Goal: Information Seeking & Learning: Learn about a topic

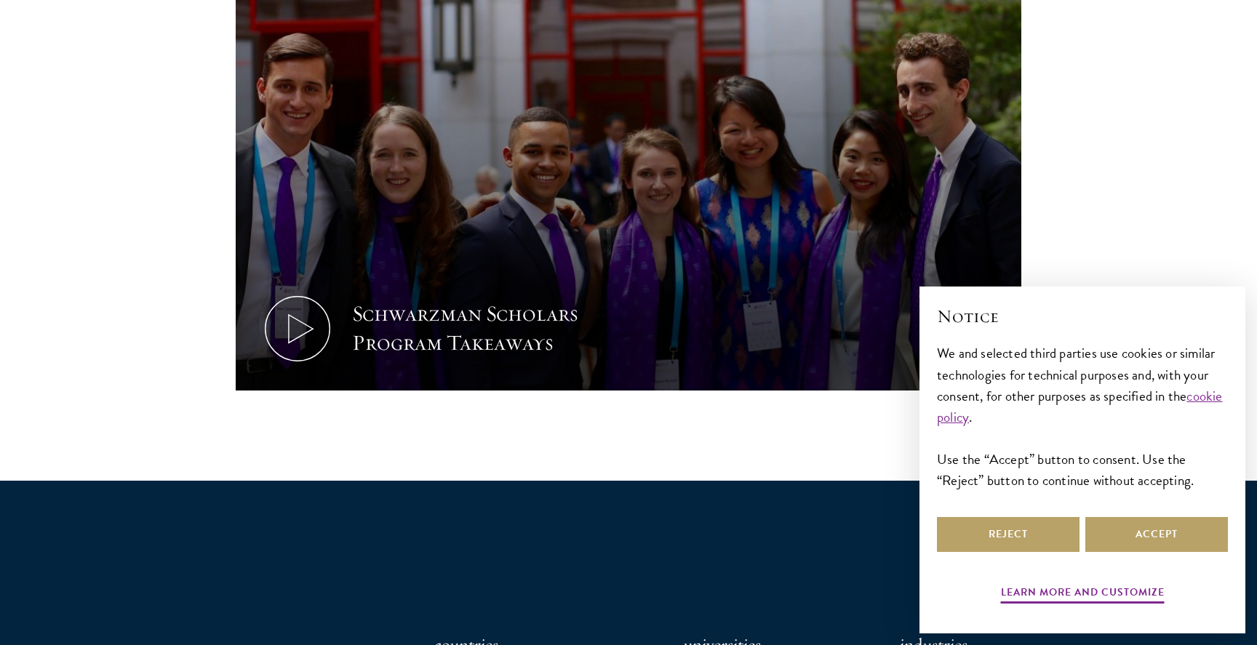
scroll to position [778, 0]
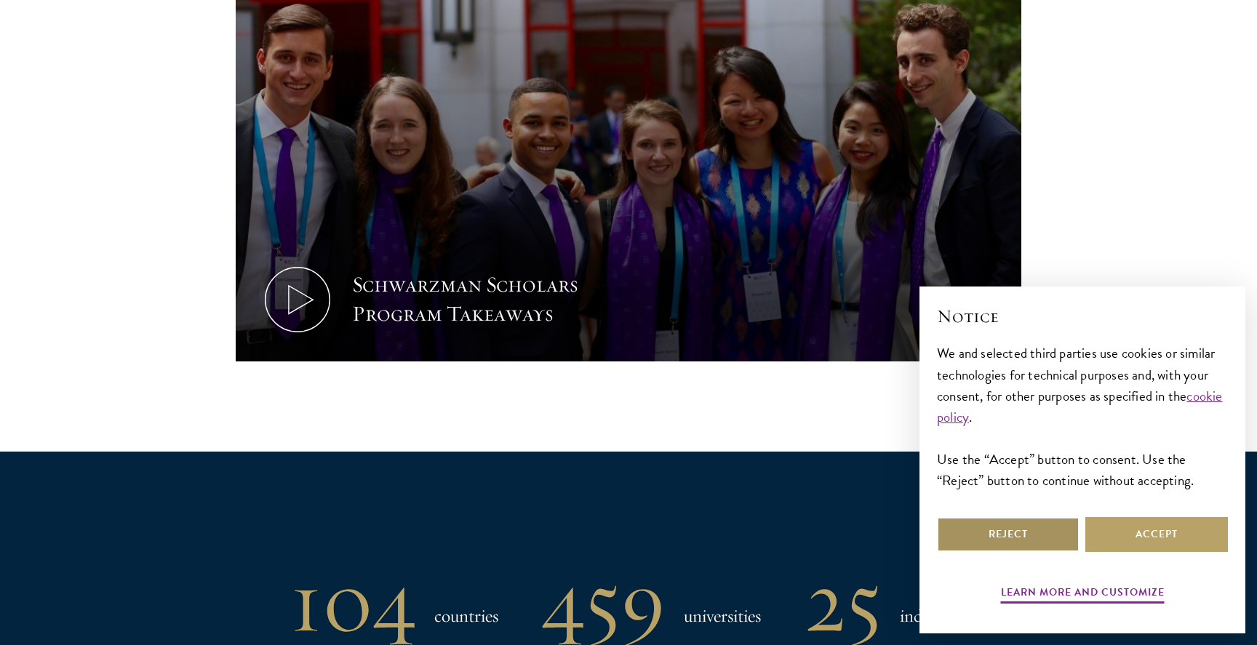
click at [980, 522] on button "Reject" at bounding box center [1008, 534] width 143 height 35
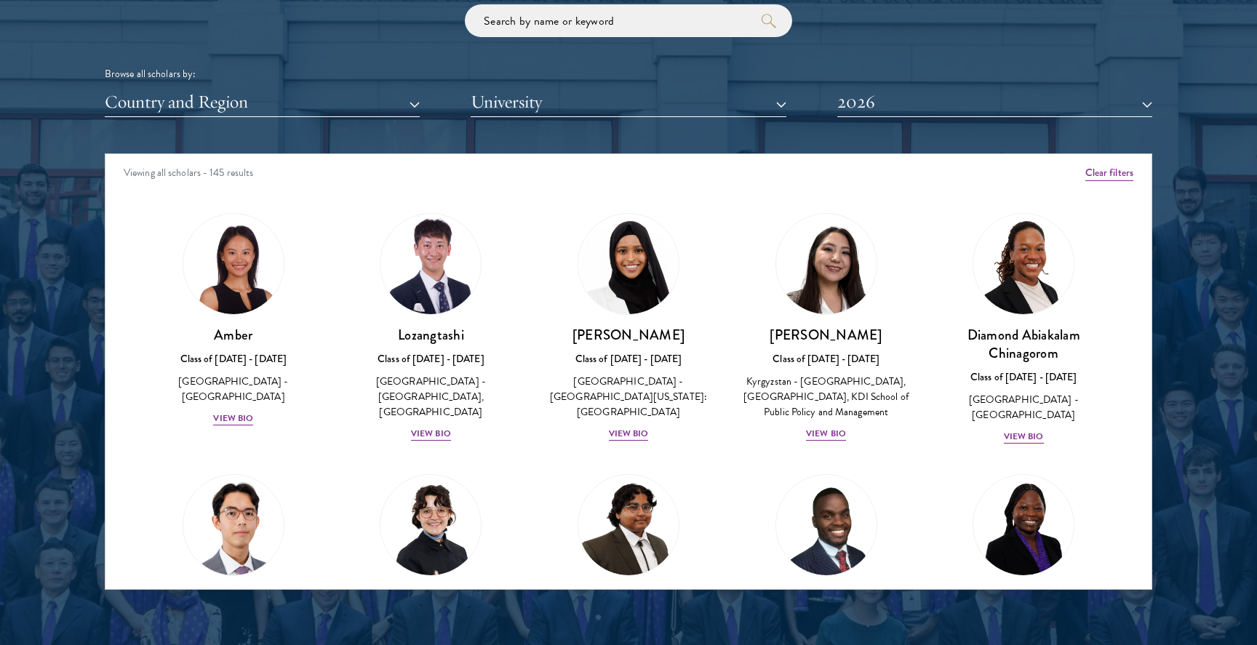
scroll to position [1784, 0]
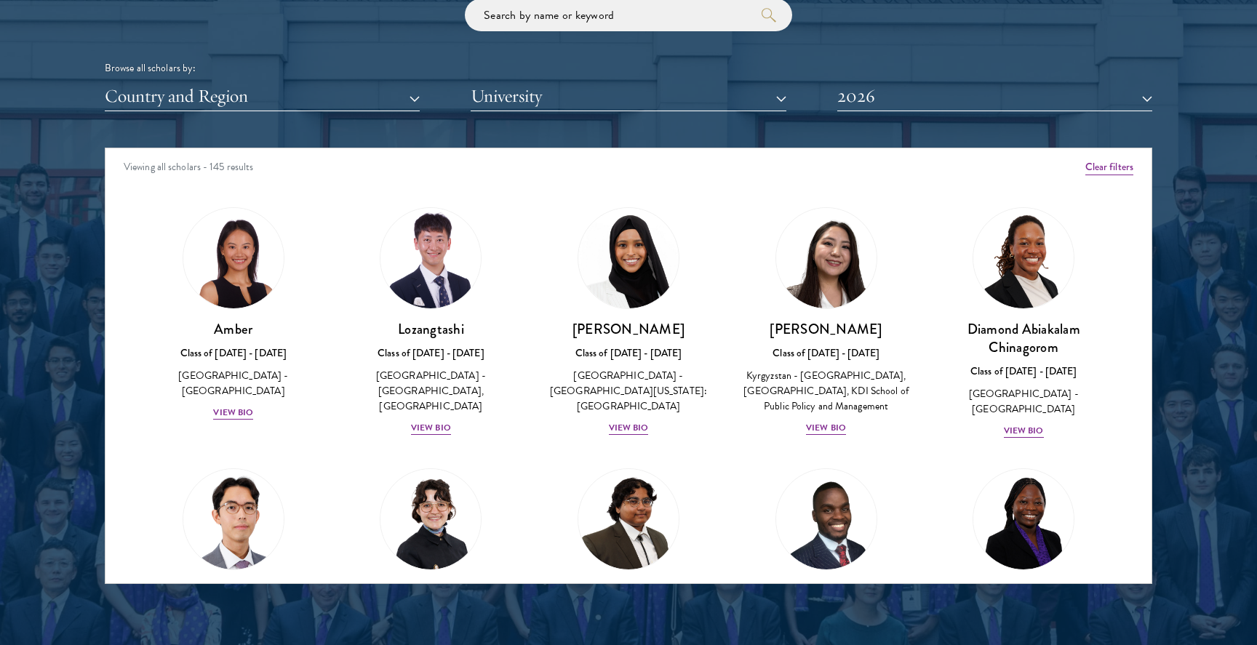
click at [312, 85] on button "Country and Region" at bounding box center [262, 96] width 315 height 30
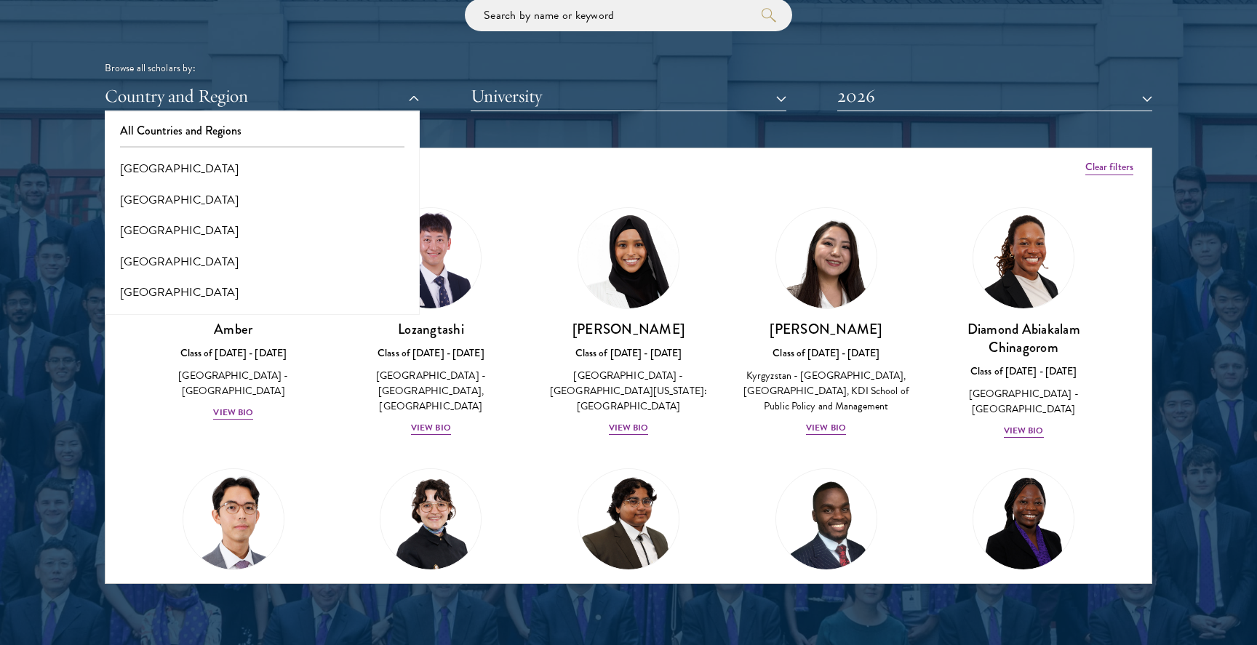
click at [80, 402] on div at bounding box center [628, 214] width 1257 height 885
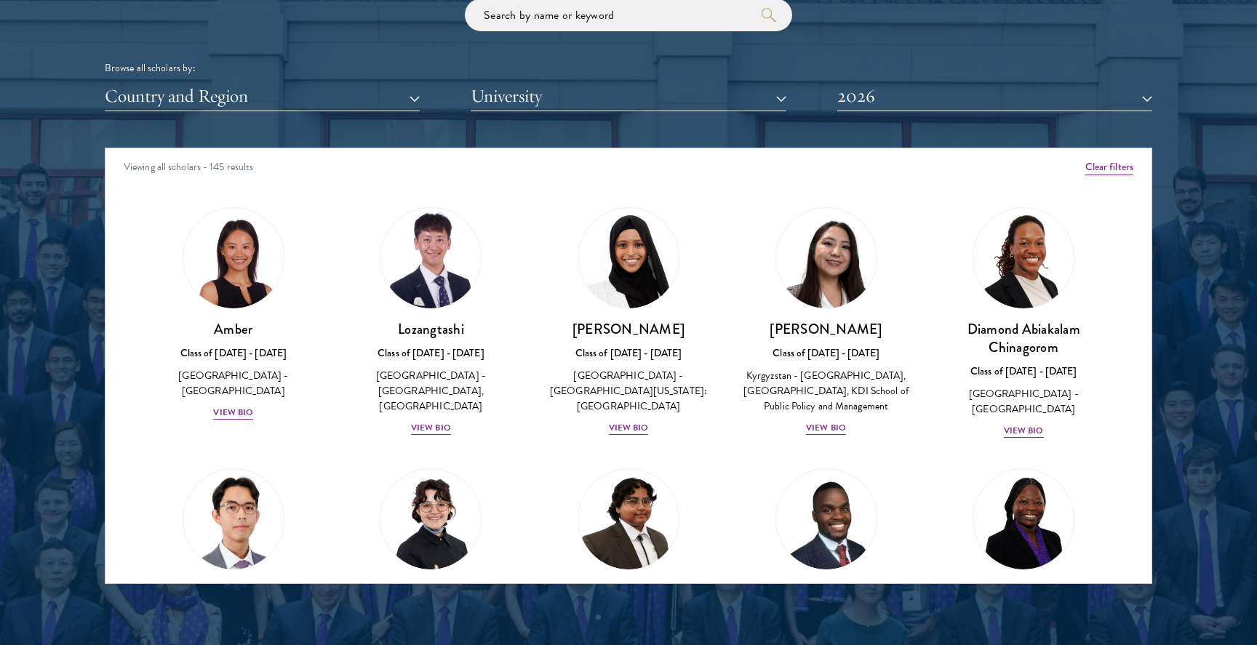
click at [238, 109] on div "Scholar Directory Congratulations and welcome to the Schwarzman Scholars Class …" at bounding box center [629, 214] width 1048 height 740
click at [244, 96] on button "Country and Region" at bounding box center [262, 96] width 315 height 30
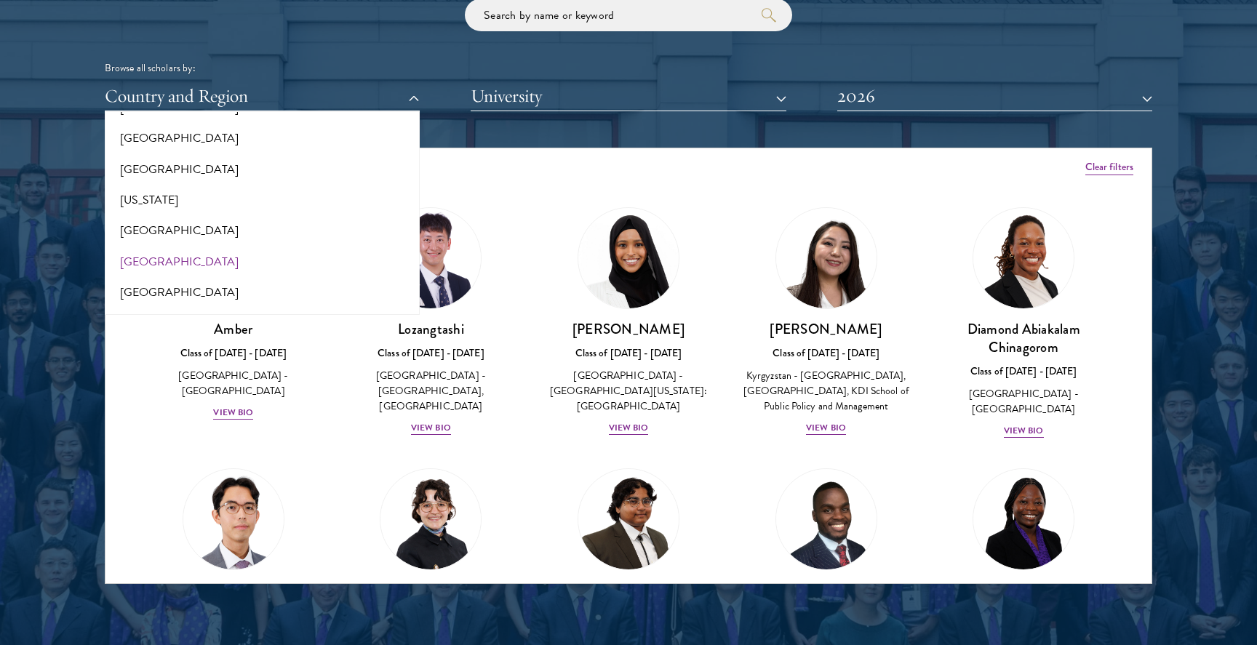
scroll to position [802, 0]
click at [175, 215] on button "[GEOGRAPHIC_DATA]" at bounding box center [262, 230] width 306 height 31
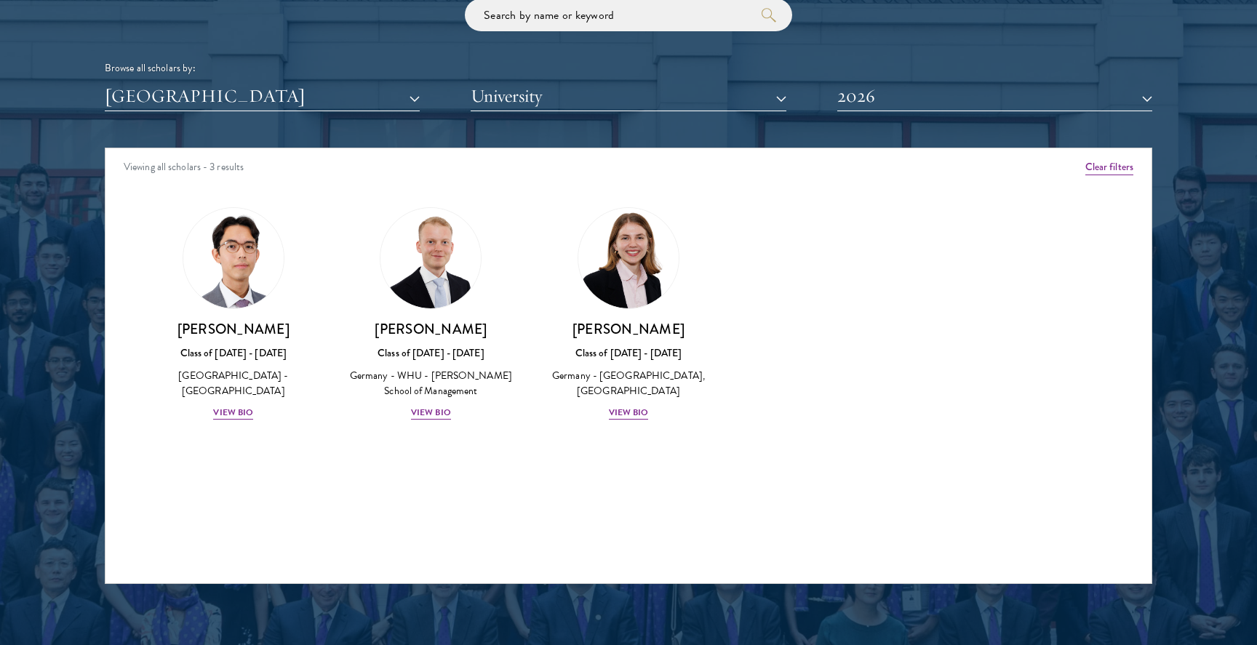
click at [865, 91] on button "2026" at bounding box center [994, 96] width 315 height 30
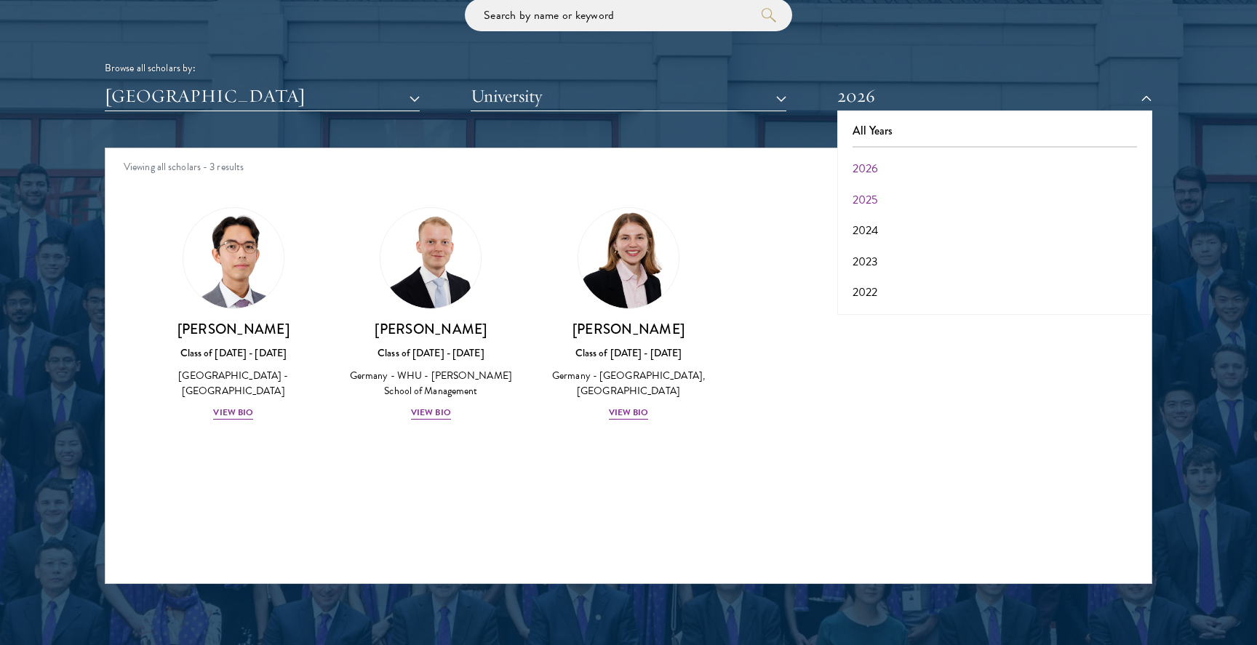
click at [864, 190] on button "2025" at bounding box center [995, 200] width 306 height 31
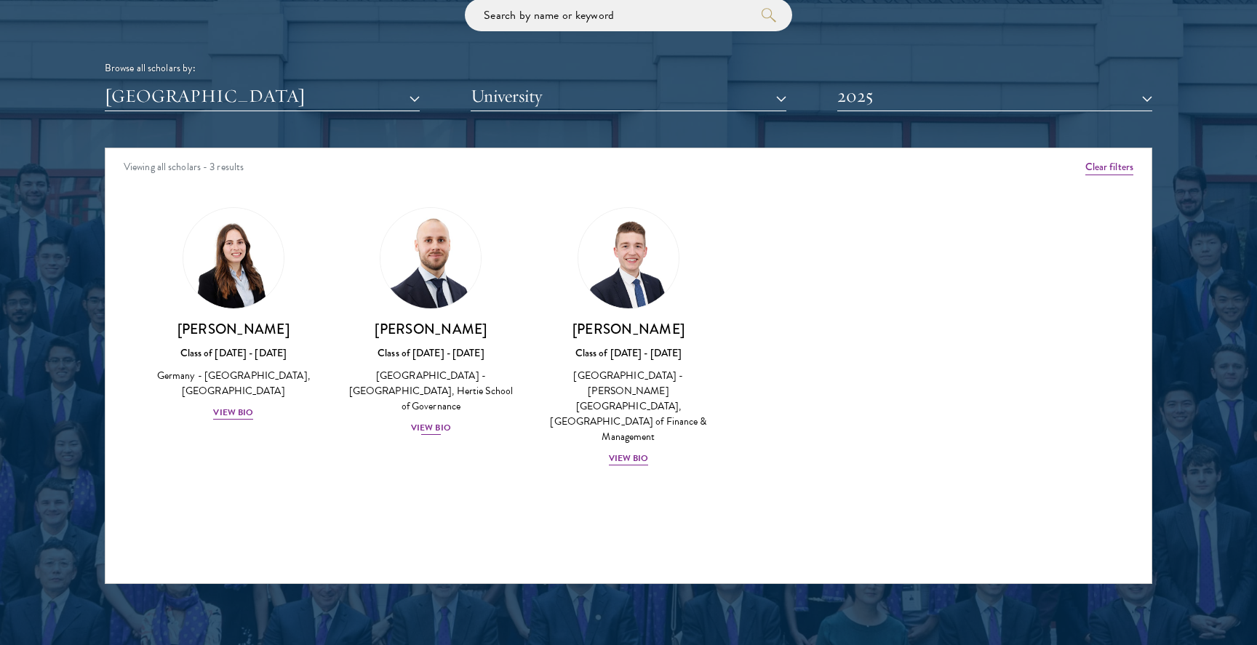
click at [438, 421] on div "View Bio" at bounding box center [431, 428] width 40 height 14
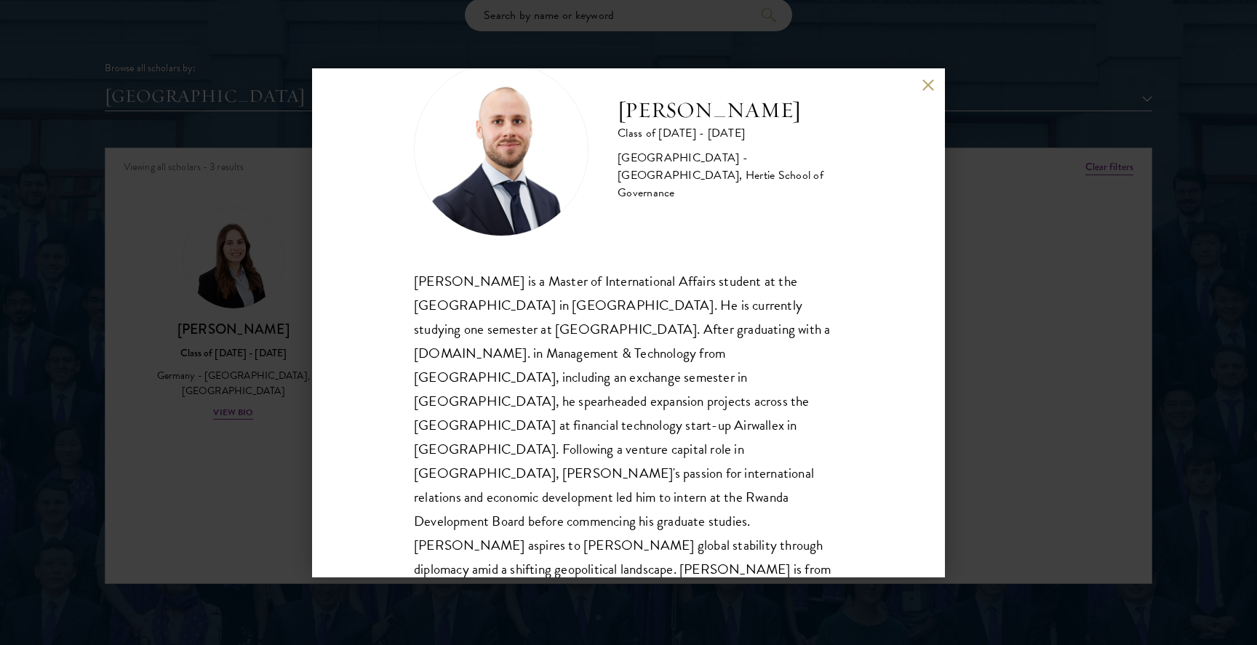
scroll to position [49, 0]
click at [1037, 348] on div "[PERSON_NAME] Class of [DATE] - [DATE] [GEOGRAPHIC_DATA] - [GEOGRAPHIC_DATA], H…" at bounding box center [628, 322] width 1257 height 645
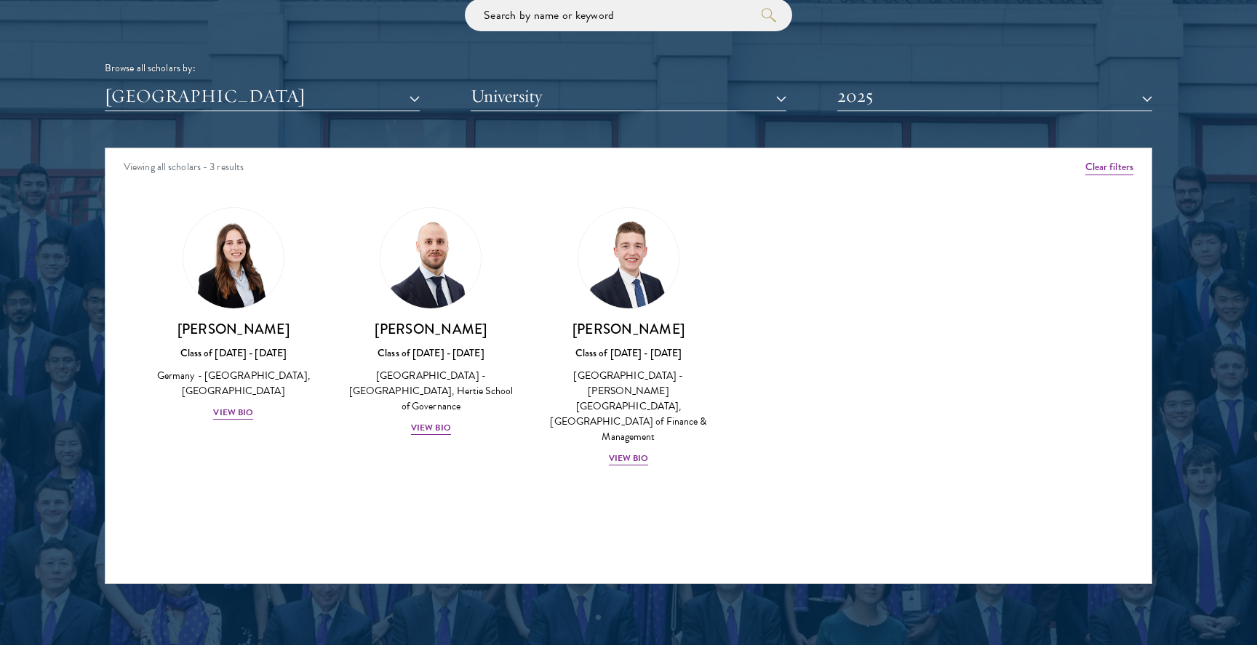
click at [889, 89] on button "2025" at bounding box center [994, 96] width 315 height 30
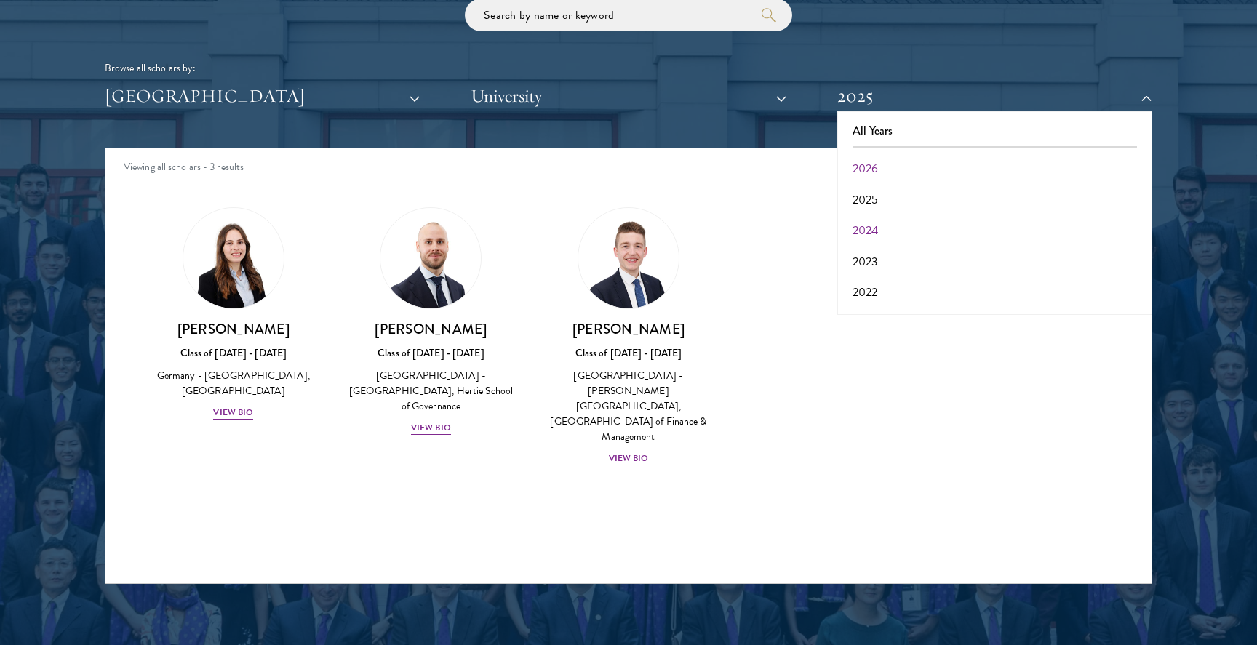
click at [876, 219] on button "2024" at bounding box center [995, 230] width 306 height 31
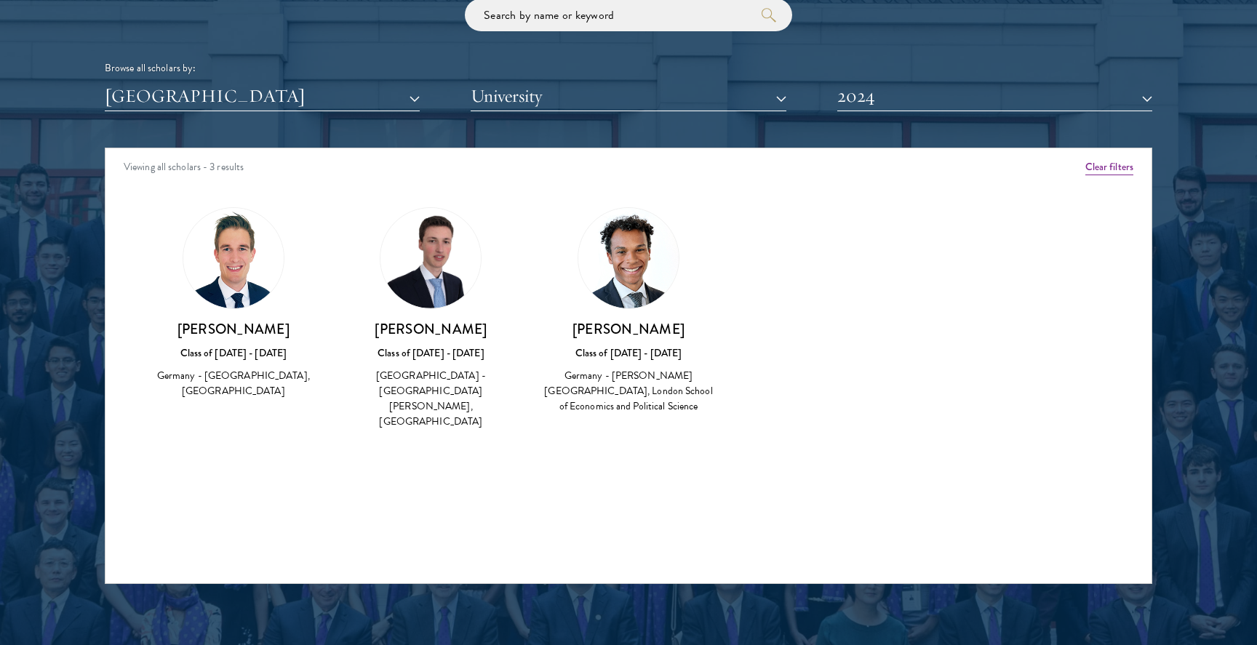
click at [895, 94] on button "2024" at bounding box center [994, 96] width 315 height 30
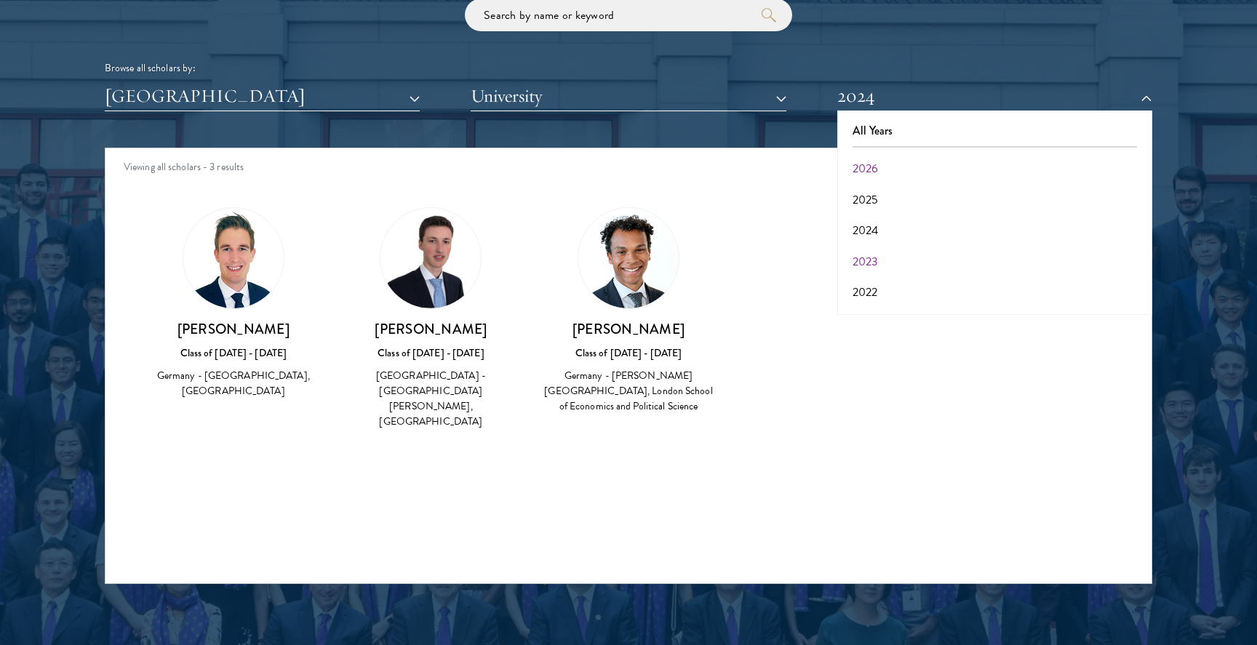
click at [879, 252] on button "2023" at bounding box center [995, 262] width 306 height 31
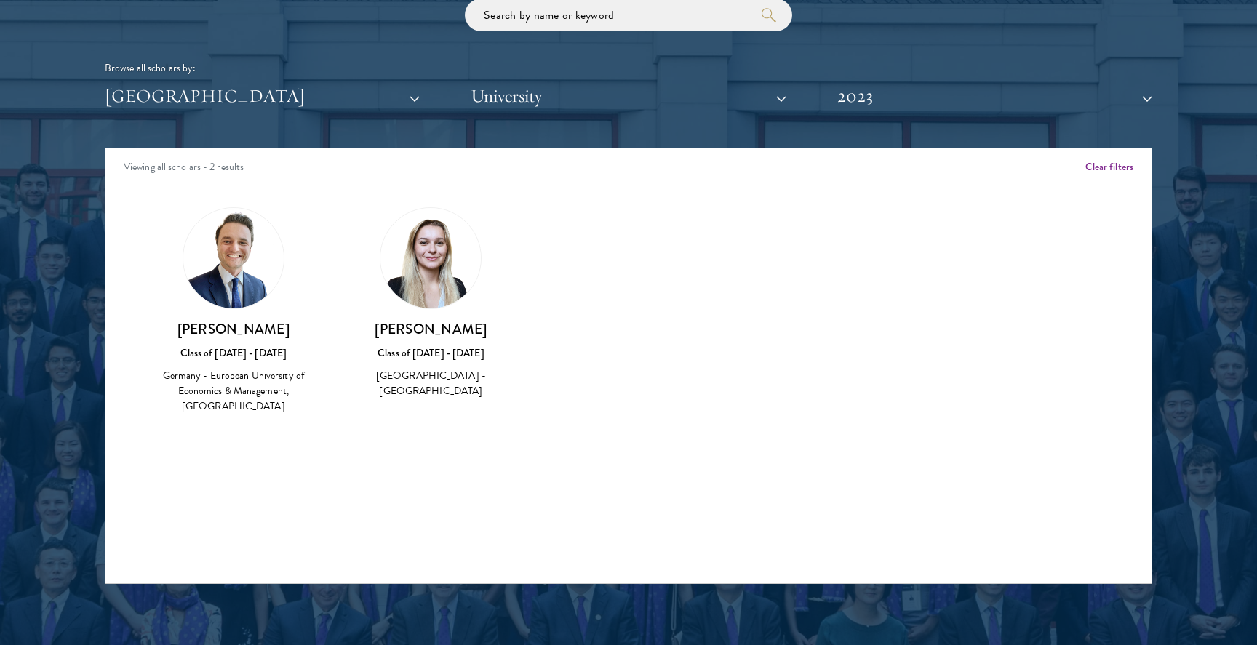
click at [888, 89] on button "2023" at bounding box center [994, 96] width 315 height 30
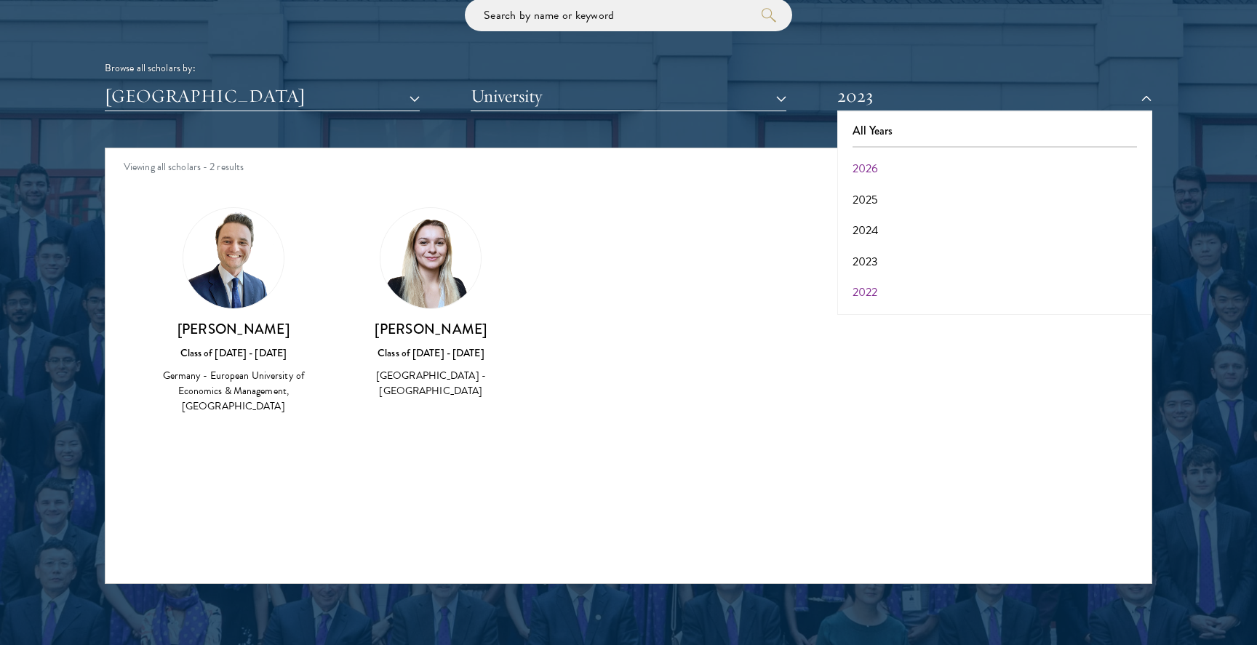
click at [866, 284] on button "2022" at bounding box center [995, 292] width 306 height 31
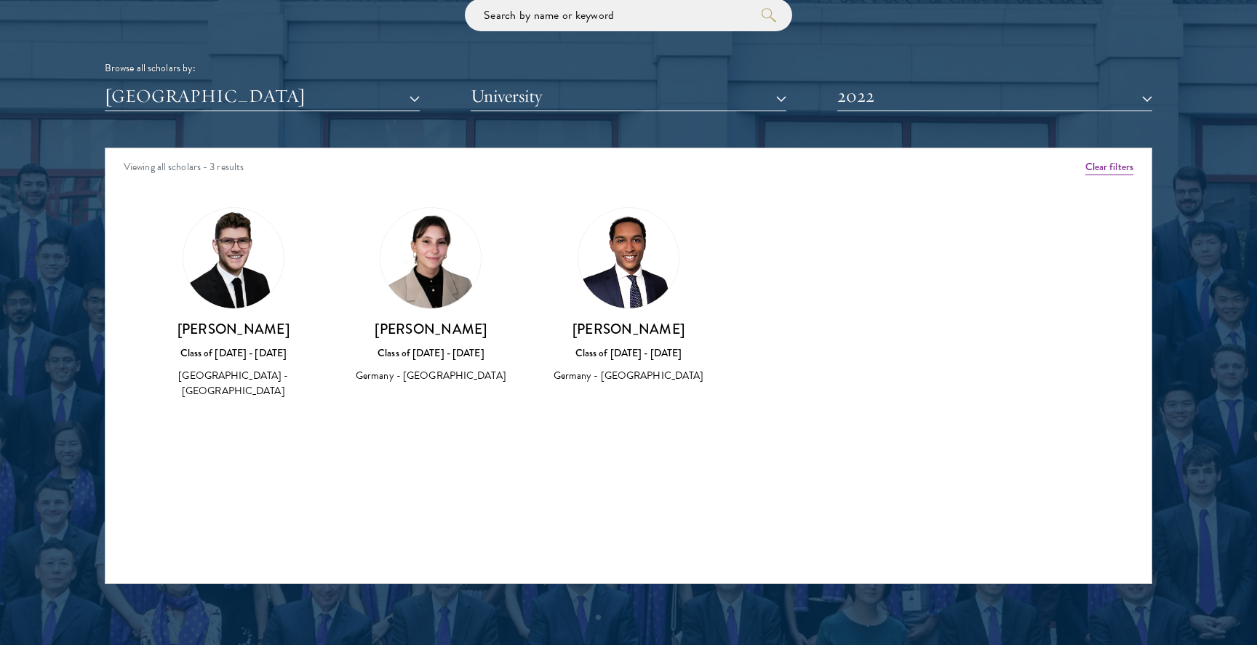
click at [854, 103] on button "2022" at bounding box center [994, 96] width 315 height 30
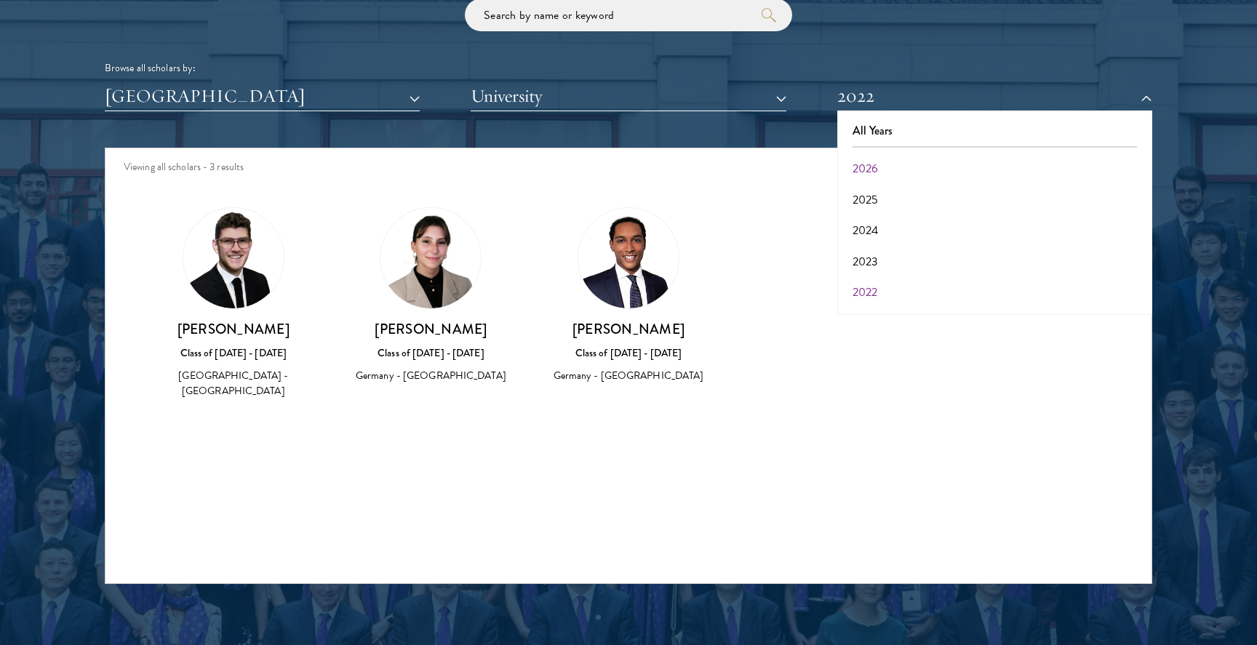
scroll to position [50, 0]
click at [861, 268] on button "2021" at bounding box center [995, 273] width 306 height 31
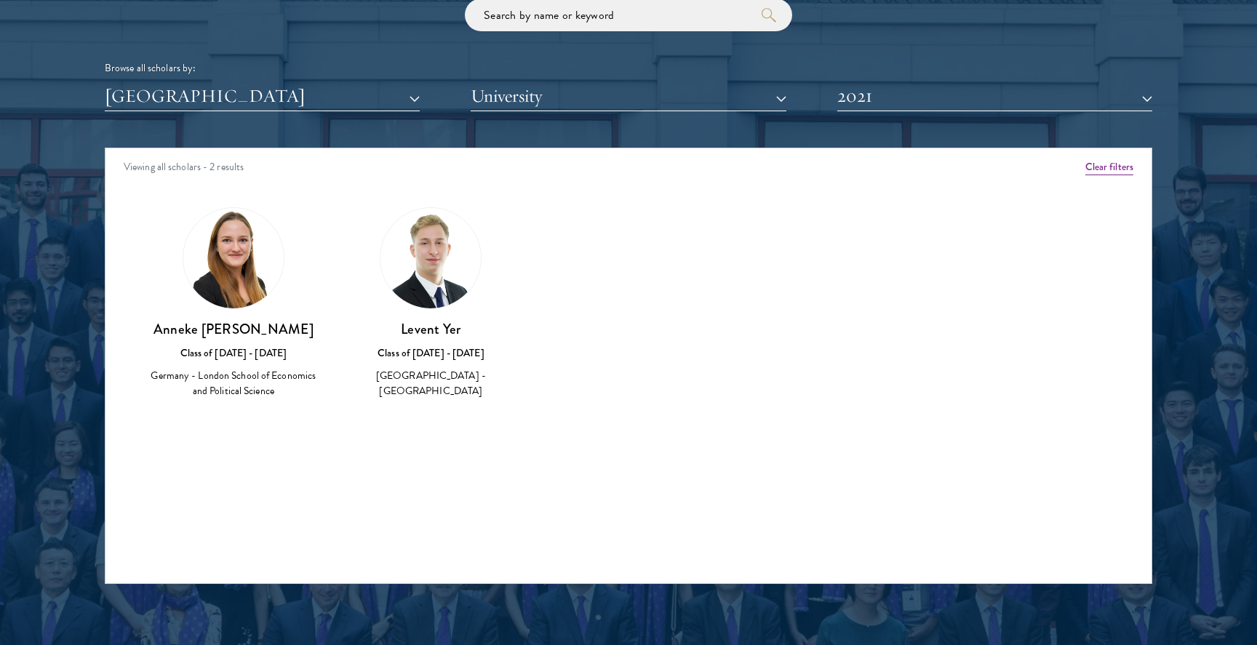
click at [906, 92] on button "2021" at bounding box center [994, 96] width 315 height 30
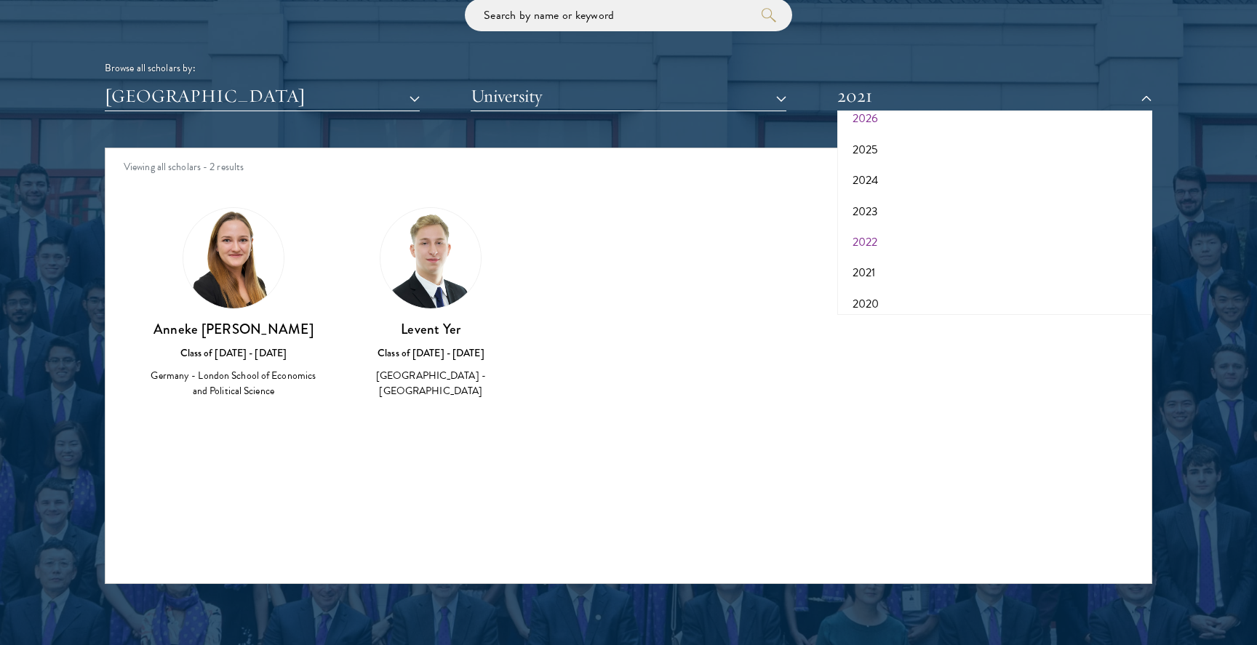
scroll to position [105, 0]
click at [869, 242] on button "2020" at bounding box center [995, 249] width 306 height 31
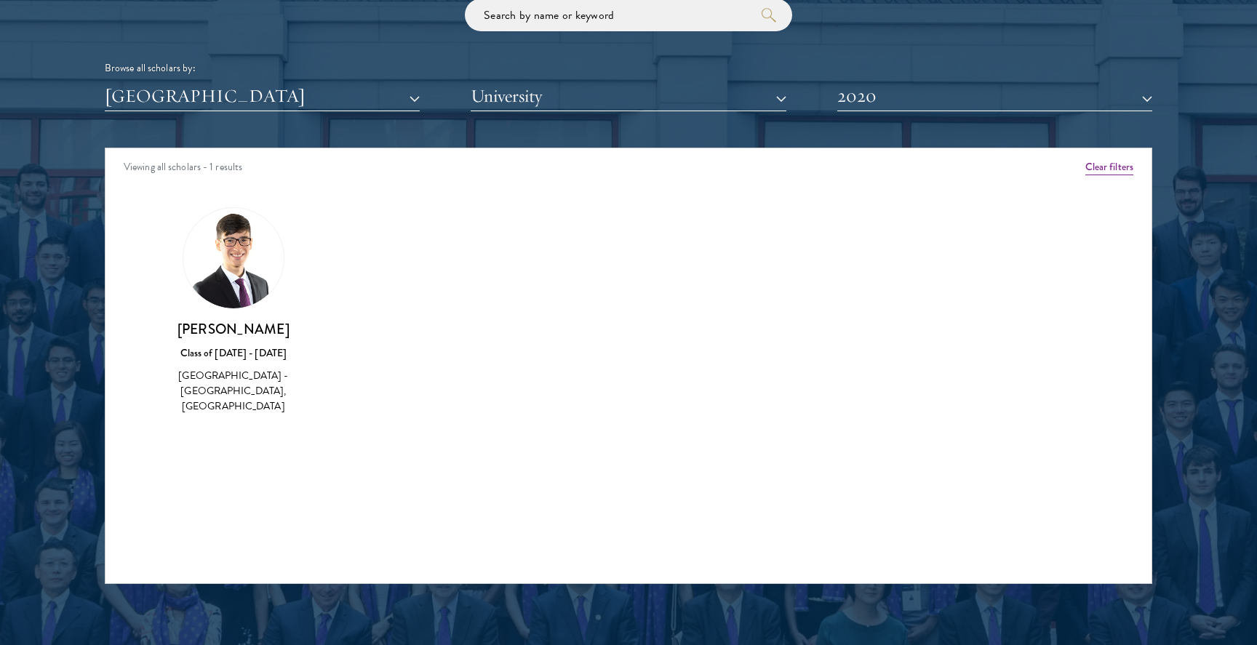
click at [926, 93] on button "2020" at bounding box center [994, 96] width 315 height 30
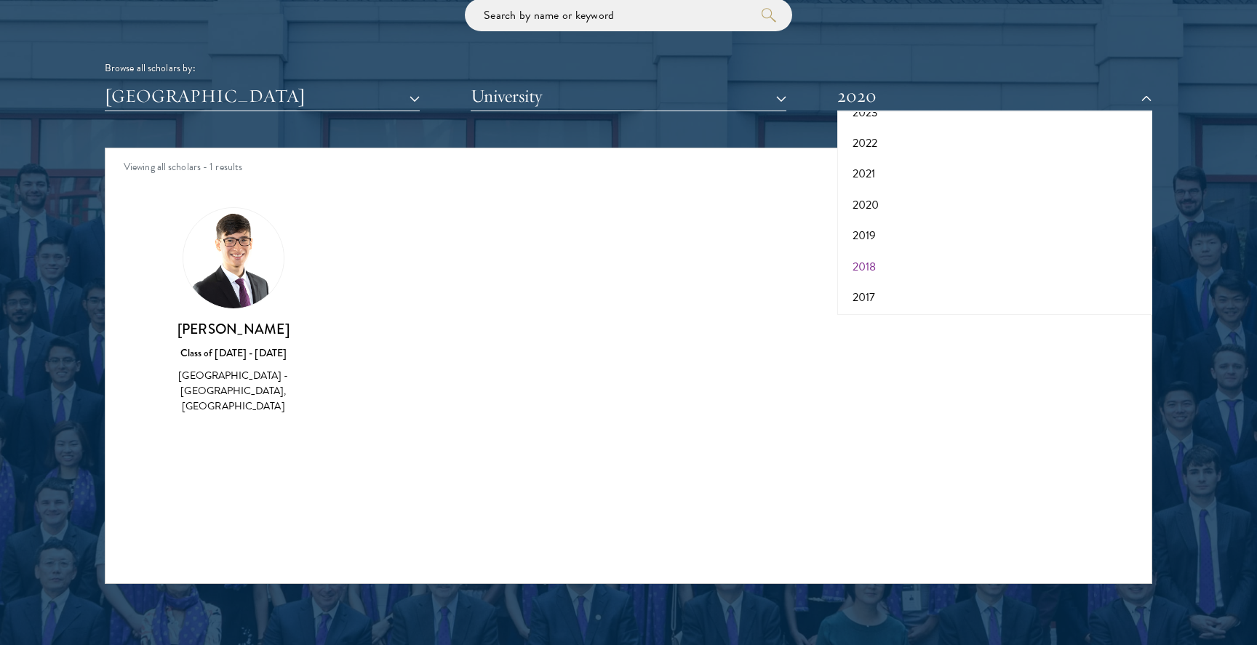
scroll to position [148, 0]
click at [861, 230] on button "2019" at bounding box center [995, 236] width 306 height 31
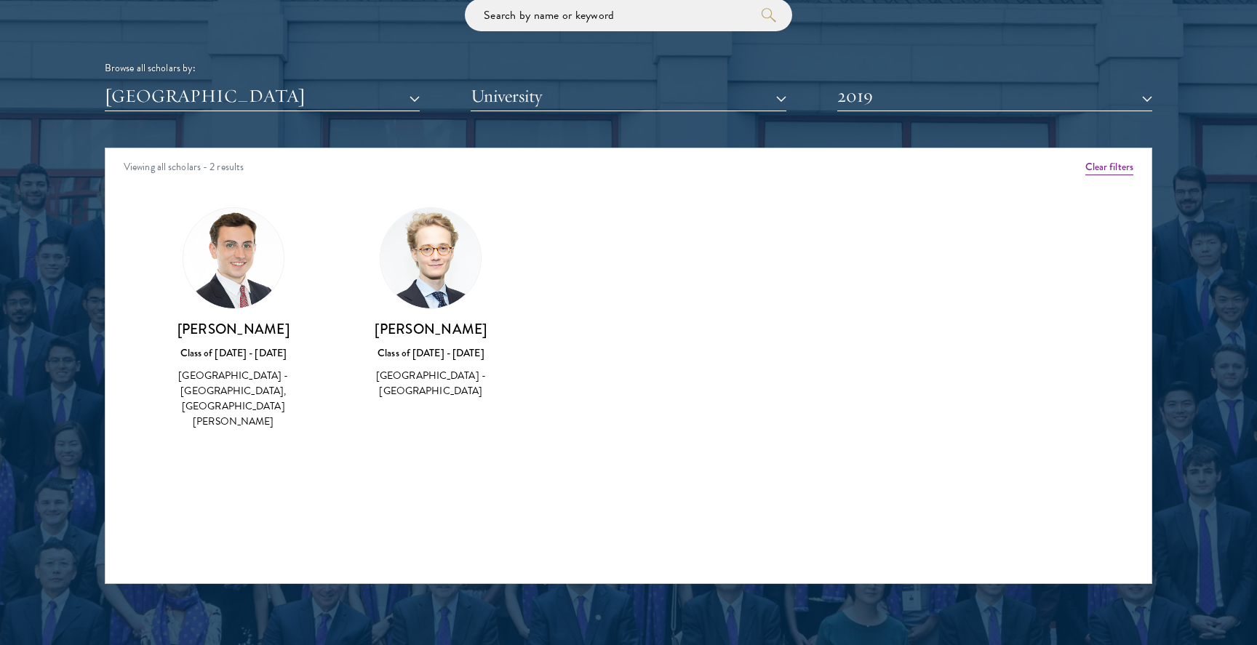
click at [904, 95] on button "2019" at bounding box center [994, 96] width 315 height 30
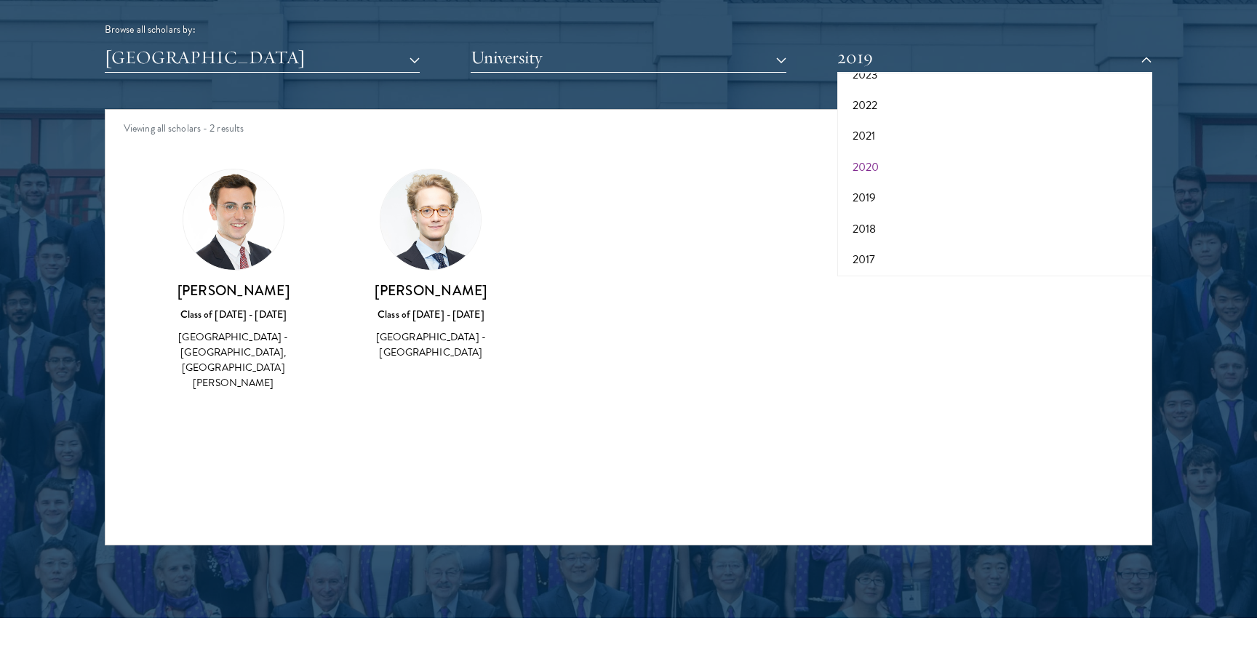
scroll to position [1839, 0]
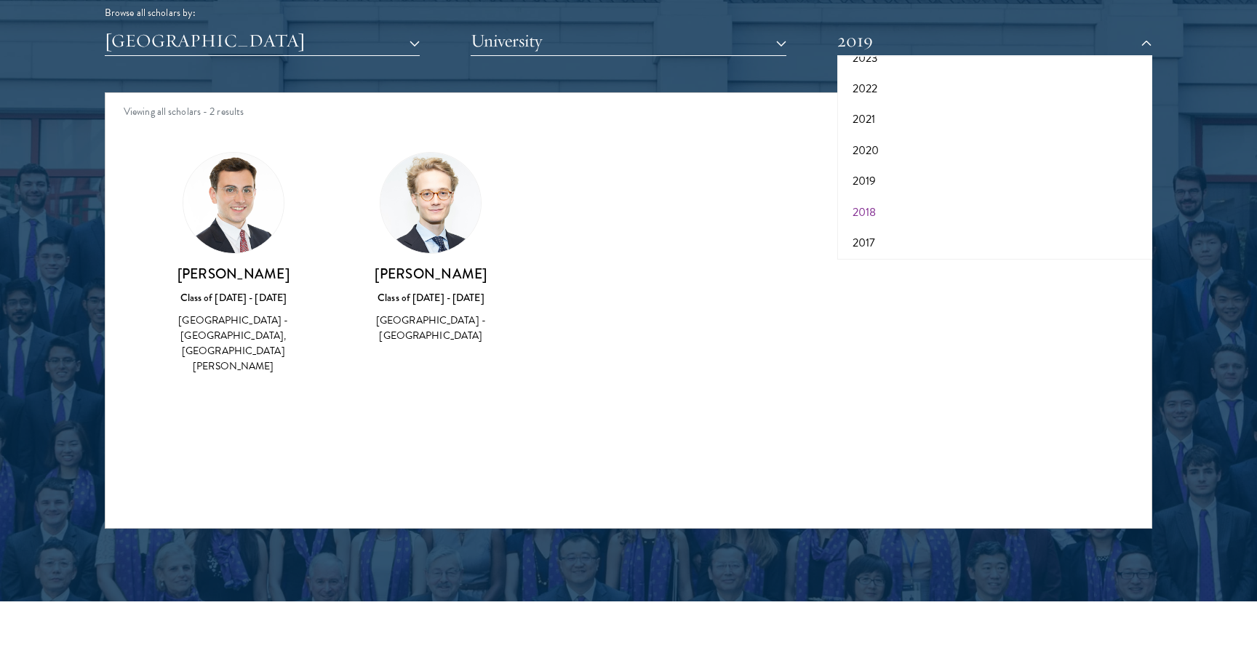
click at [870, 199] on button "2018" at bounding box center [995, 212] width 306 height 31
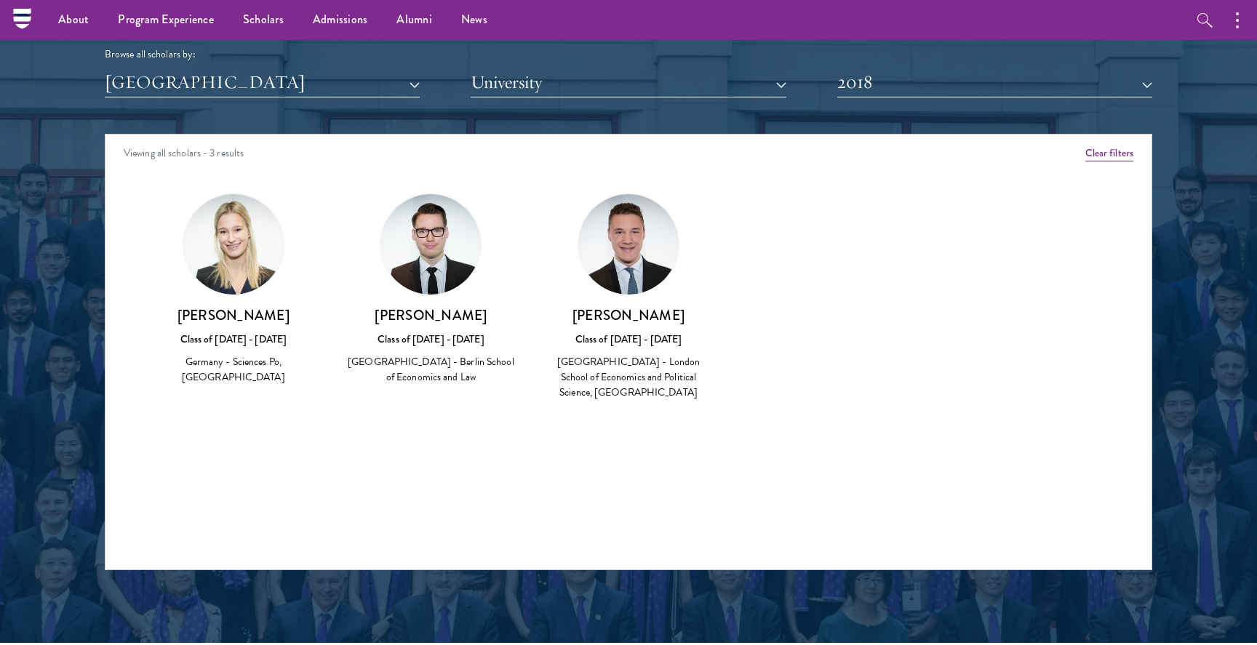
scroll to position [1790, 0]
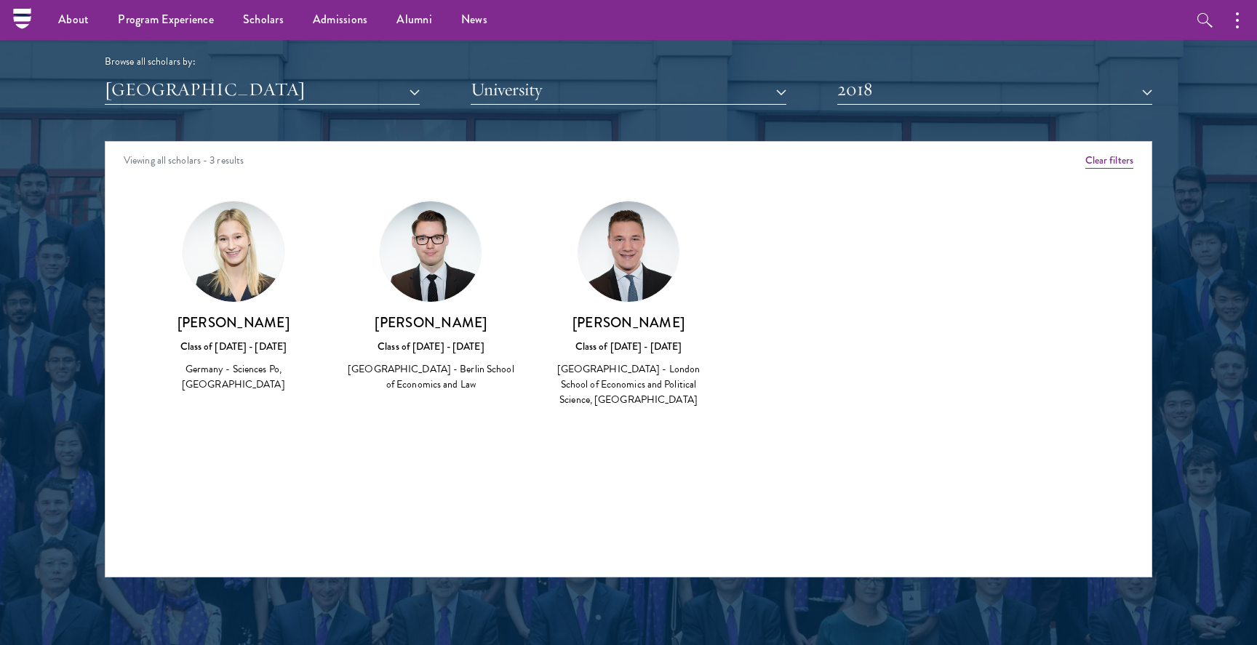
click at [881, 89] on button "2018" at bounding box center [994, 90] width 315 height 30
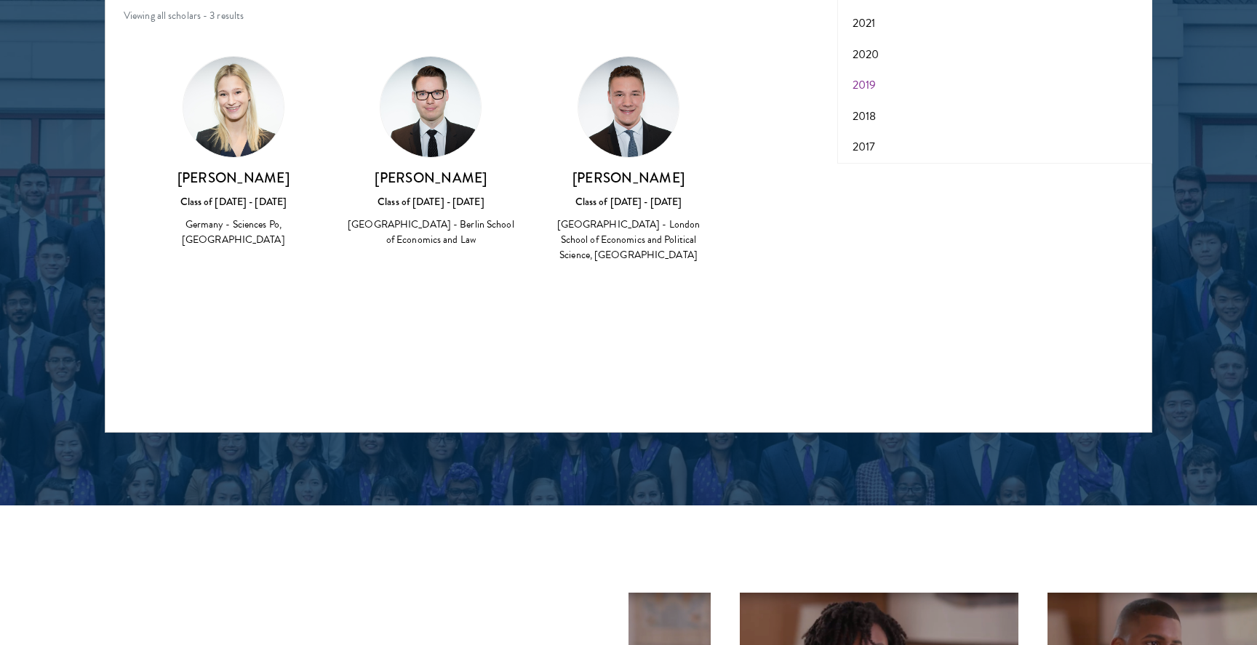
scroll to position [1945, 0]
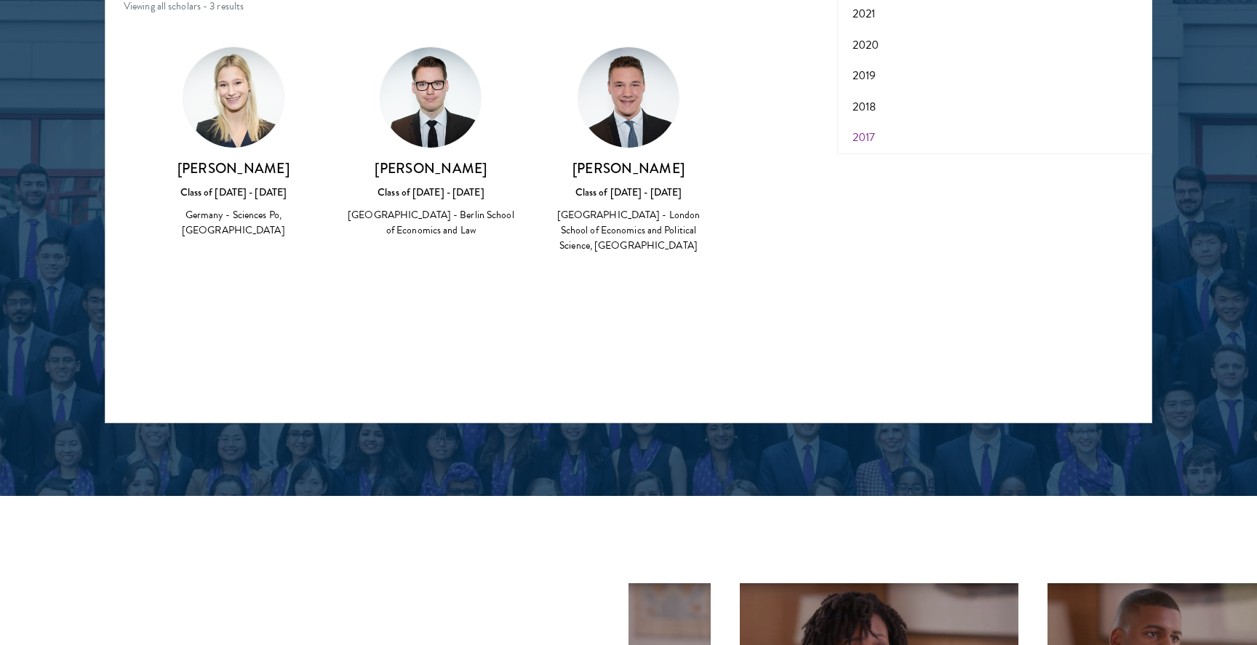
click at [857, 126] on button "2017" at bounding box center [995, 137] width 306 height 31
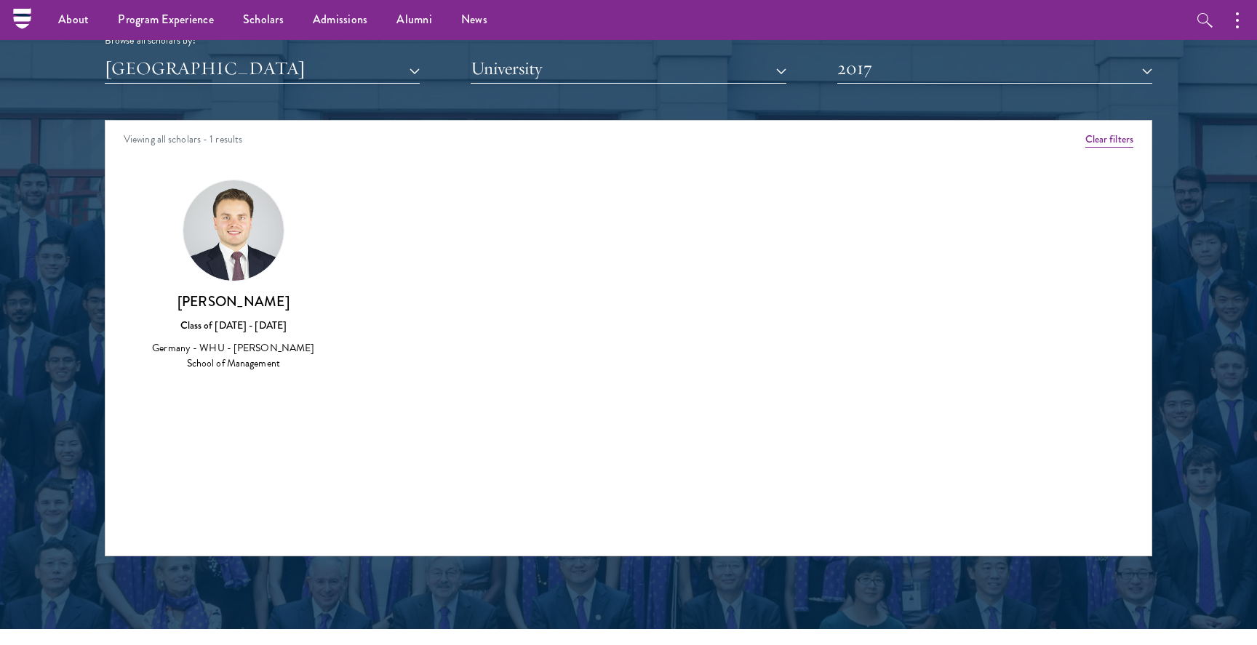
scroll to position [1776, 0]
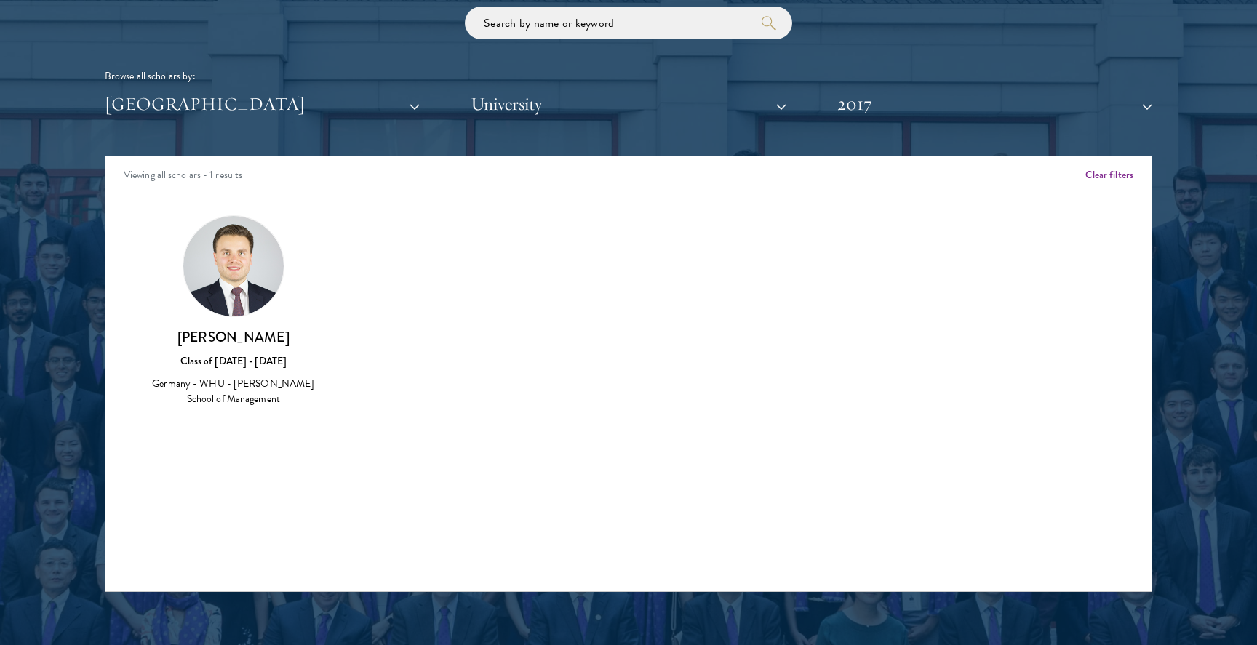
click at [935, 97] on button "2017" at bounding box center [994, 104] width 315 height 30
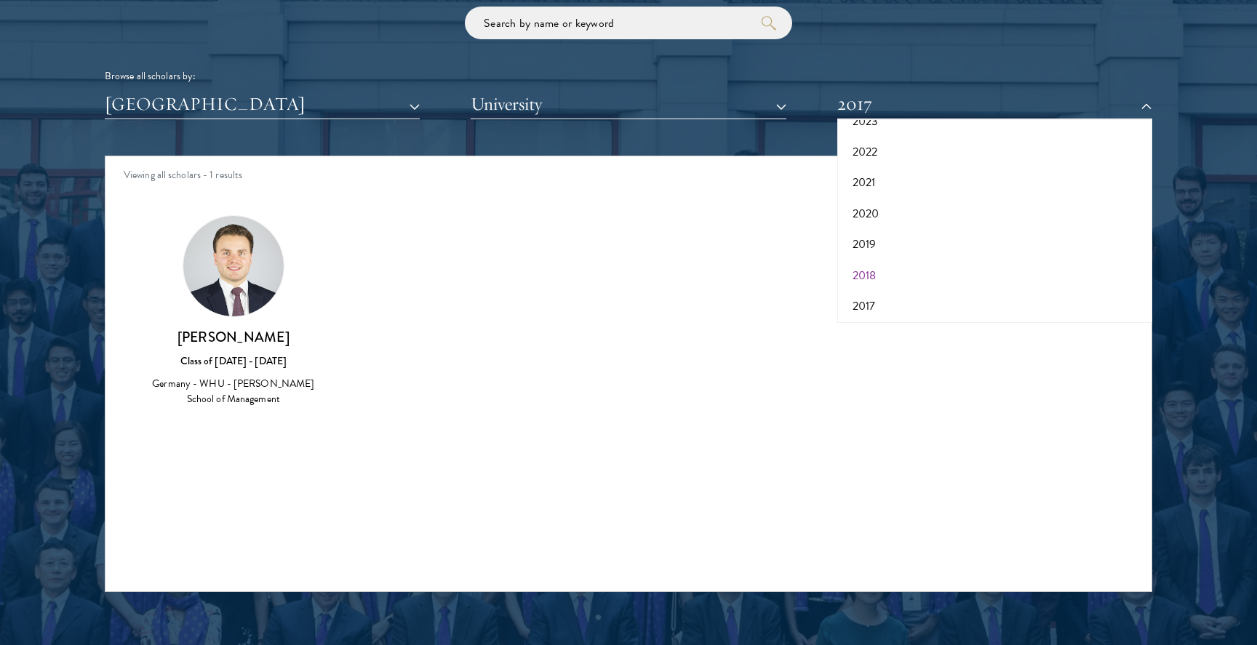
click at [872, 262] on button "2018" at bounding box center [995, 275] width 306 height 31
